Goal: Navigation & Orientation: Find specific page/section

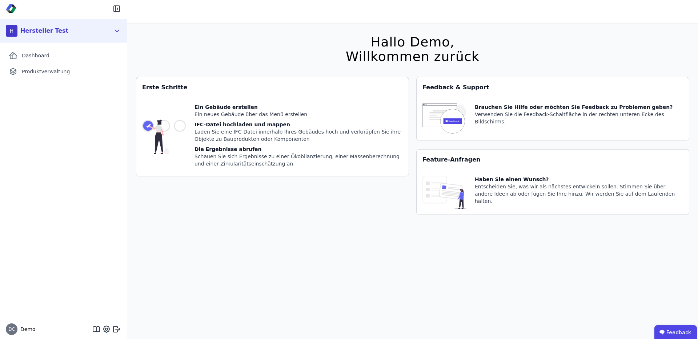
click at [125, 33] on div "H Hersteller Test" at bounding box center [63, 30] width 127 height 23
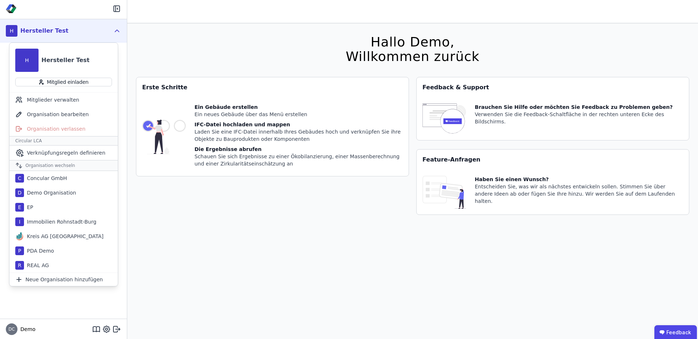
click at [113, 33] on icon at bounding box center [117, 31] width 8 height 9
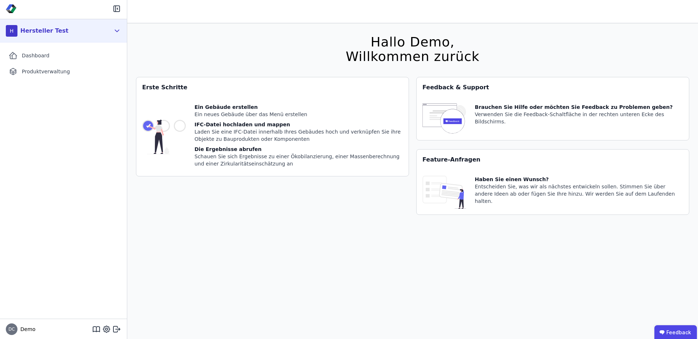
click at [113, 33] on icon at bounding box center [117, 31] width 8 height 9
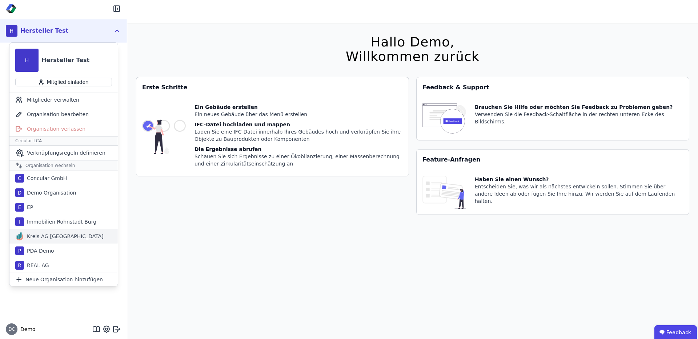
scroll to position [23, 0]
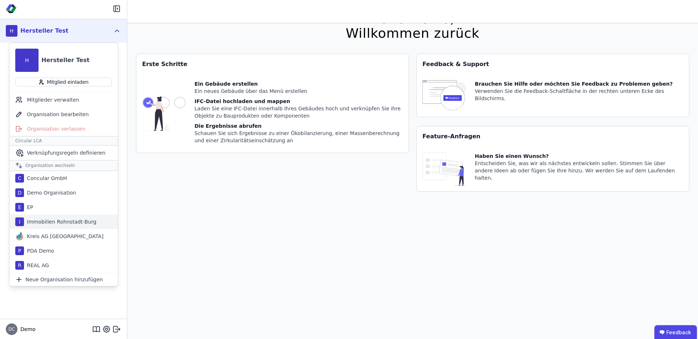
click at [72, 221] on div "Immobilien Rohnstadt-Burg" at bounding box center [60, 221] width 72 height 7
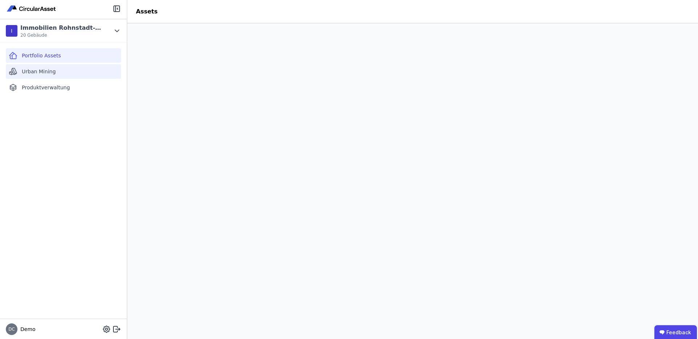
click at [71, 65] on div "Urban Mining" at bounding box center [63, 71] width 115 height 15
click at [90, 57] on div "Portfolio Assets" at bounding box center [63, 55] width 115 height 15
click at [76, 172] on div "Portfolio Assets Urban Mining Produktverwaltung" at bounding box center [63, 181] width 127 height 277
click at [339, 14] on header "Assets" at bounding box center [412, 11] width 571 height 23
click at [79, 140] on div "Portfolio Assets Urban Mining Produktverwaltung" at bounding box center [63, 181] width 127 height 277
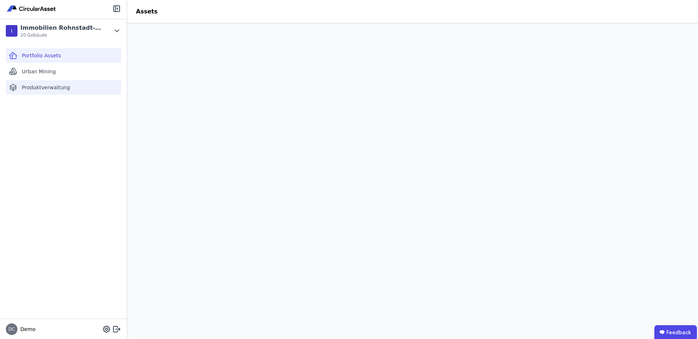
click at [39, 92] on div "Produktverwaltung" at bounding box center [63, 87] width 115 height 15
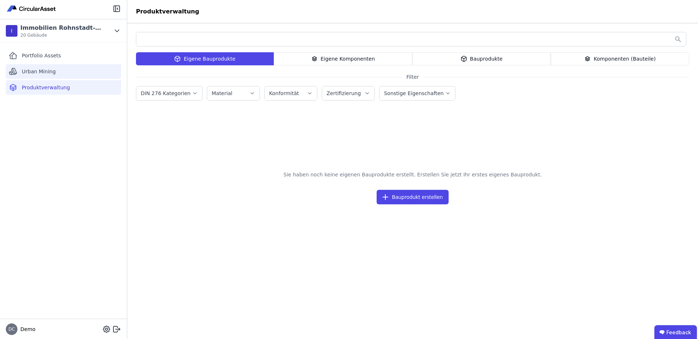
click at [48, 75] on span "Urban Mining" at bounding box center [39, 71] width 34 height 7
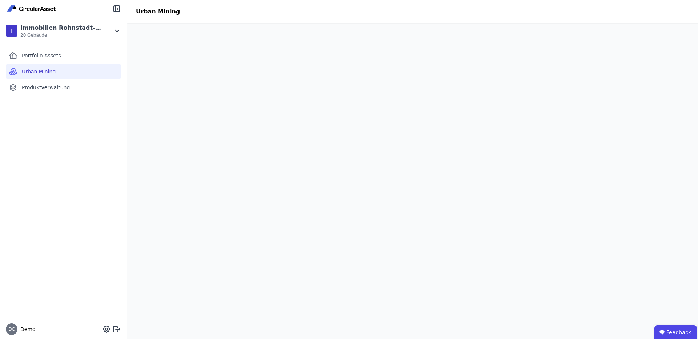
click at [58, 104] on div "Portfolio Assets Urban Mining Produktverwaltung" at bounding box center [63, 181] width 127 height 277
click at [75, 165] on div "Portfolio Assets Urban Mining Produktverwaltung" at bounding box center [63, 181] width 127 height 277
click at [54, 61] on div "Portfolio Assets" at bounding box center [63, 55] width 115 height 15
click at [62, 183] on div "Portfolio Assets Urban Mining Produktverwaltung" at bounding box center [63, 181] width 127 height 277
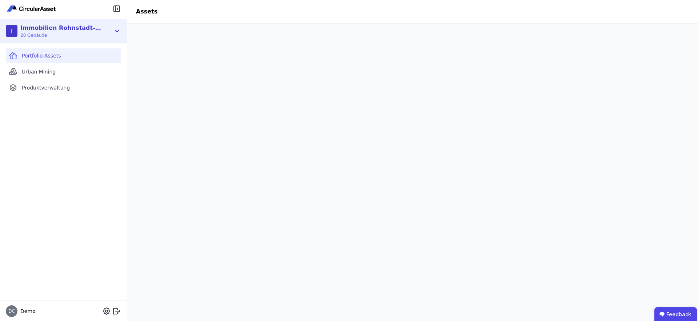
click at [101, 29] on div "I Immobilien Rohnstadt-Burg 20 Gebäude" at bounding box center [58, 31] width 104 height 15
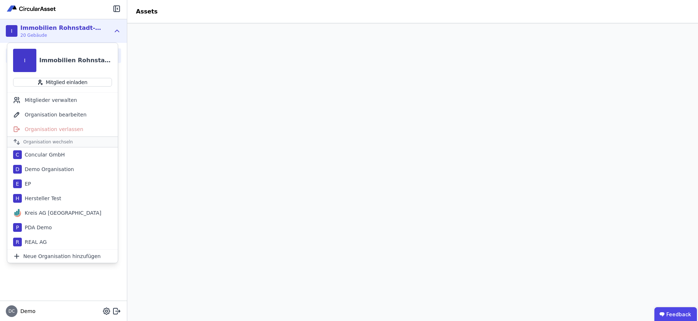
click at [116, 30] on icon at bounding box center [117, 31] width 8 height 9
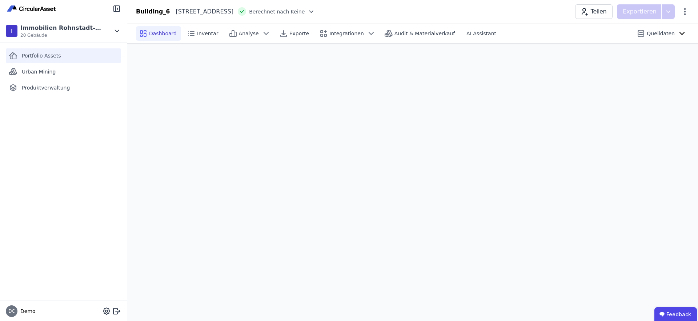
click at [75, 51] on div "Portfolio Assets" at bounding box center [63, 55] width 115 height 15
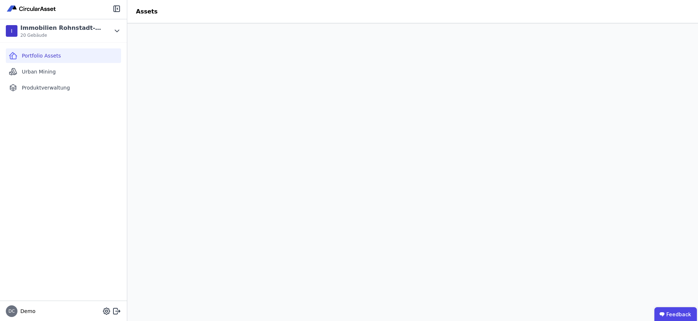
click at [81, 196] on div "Portfolio Assets Urban Mining Produktverwaltung" at bounding box center [63, 172] width 127 height 258
click at [52, 70] on span "Urban Mining" at bounding box center [39, 71] width 34 height 7
drag, startPoint x: 72, startPoint y: 53, endPoint x: 101, endPoint y: 71, distance: 34.8
click at [101, 71] on div "Portfolio Assets Urban Mining Produktverwaltung" at bounding box center [63, 172] width 127 height 258
click at [60, 108] on div "Portfolio Assets Urban Mining Produktverwaltung" at bounding box center [63, 172] width 127 height 258
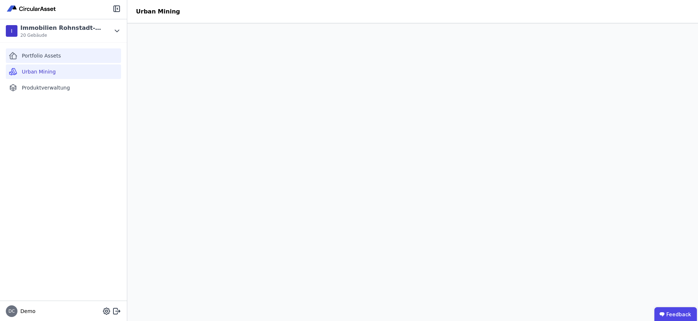
click at [94, 54] on div "Portfolio Assets" at bounding box center [63, 55] width 115 height 15
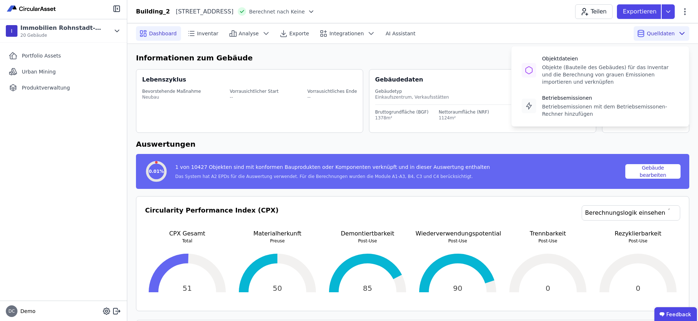
click at [603, 33] on span "Quelldaten" at bounding box center [661, 33] width 28 height 7
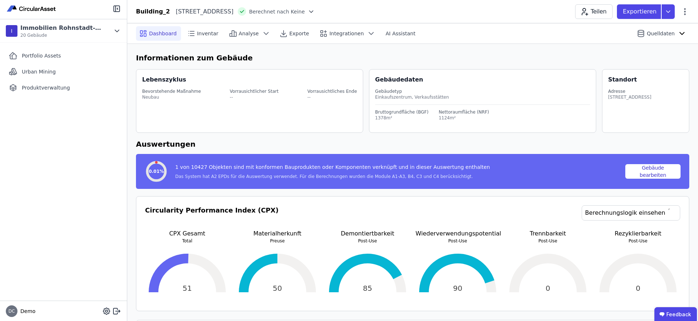
click at [559, 57] on h6 "Informationen zum Gebäude" at bounding box center [412, 57] width 553 height 11
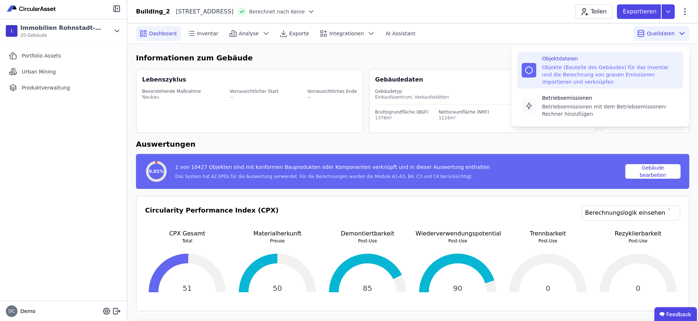
click at [576, 63] on div "Objektdateien Objekte (Bauteile des Gebäudes) für das Inventar und die Berechnu…" at bounding box center [610, 70] width 137 height 31
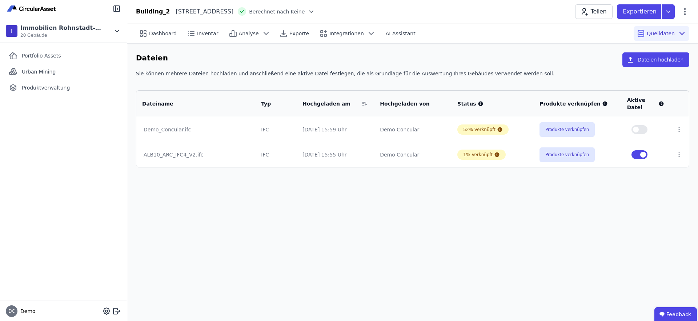
click at [535, 210] on div "Dashboard Inventar Analyse Exporte Integrationen AI Assistant Quelldaten Dateie…" at bounding box center [412, 171] width 571 height 297
click at [43, 56] on span "Portfolio Assets" at bounding box center [41, 55] width 39 height 7
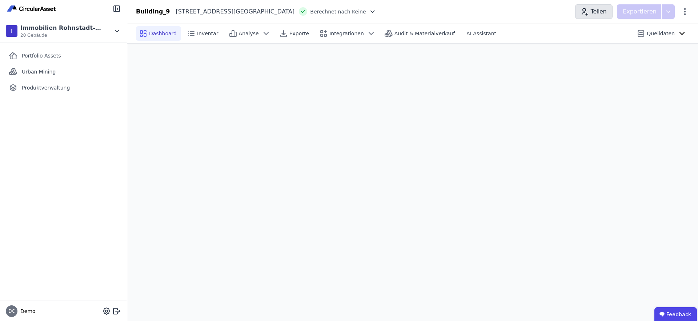
click at [587, 15] on icon "button" at bounding box center [584, 11] width 9 height 9
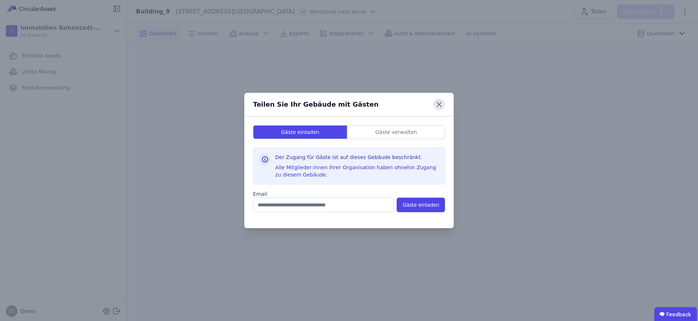
click at [437, 106] on icon at bounding box center [439, 104] width 4 height 4
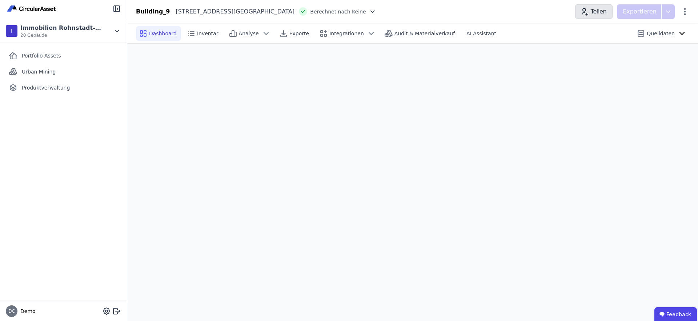
click at [584, 13] on icon "button" at bounding box center [584, 11] width 9 height 9
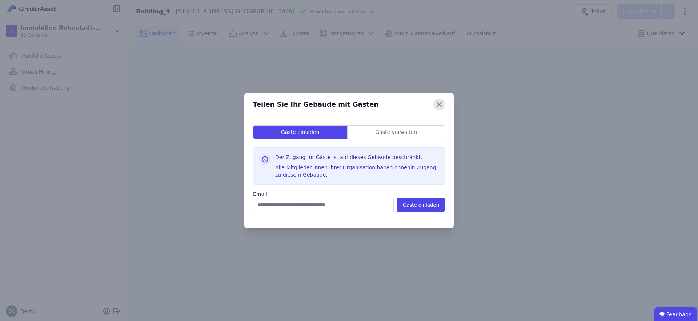
click at [440, 100] on icon at bounding box center [439, 104] width 12 height 12
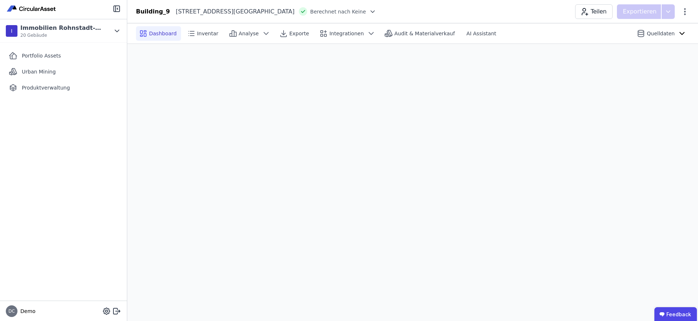
click at [73, 198] on div "Portfolio Assets Urban Mining Produktverwaltung" at bounding box center [63, 172] width 127 height 258
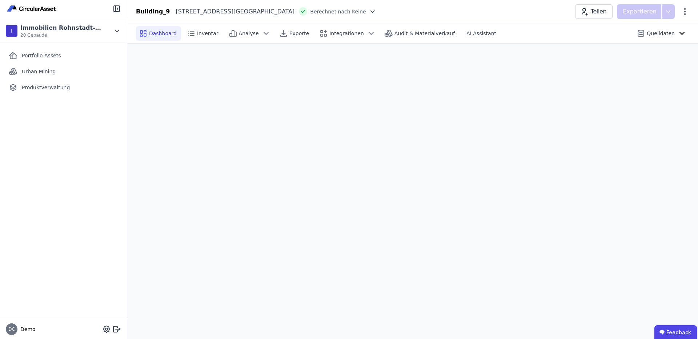
click at [89, 217] on div "Portfolio Assets Urban Mining Produktverwaltung" at bounding box center [63, 181] width 127 height 277
click at [119, 294] on icon at bounding box center [118, 329] width 4 height 1
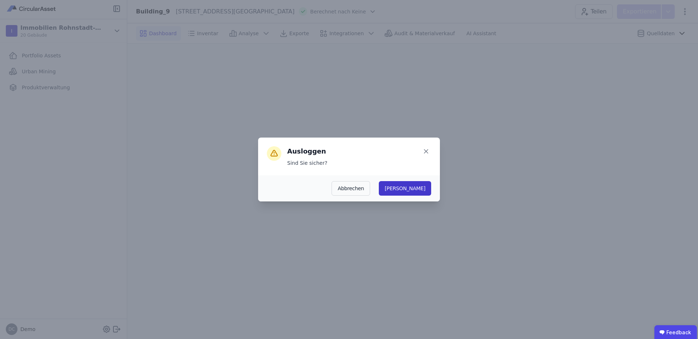
click at [422, 190] on button "[PERSON_NAME]" at bounding box center [405, 188] width 52 height 15
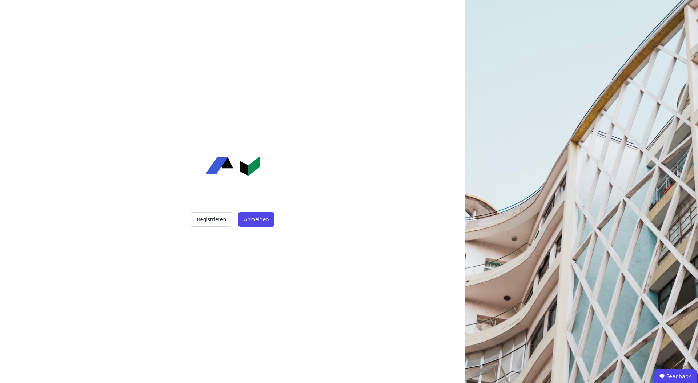
click at [385, 169] on div "Registrieren Anmelden" at bounding box center [232, 191] width 465 height 383
